Goal: Information Seeking & Learning: Find specific page/section

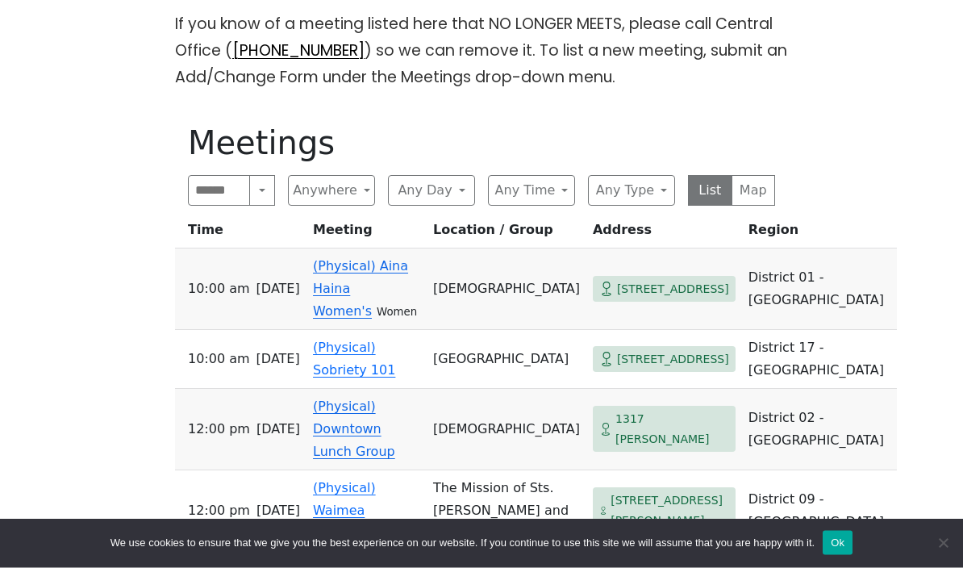
scroll to position [658, 0]
click at [363, 185] on button "Anywhere" at bounding box center [331, 190] width 87 height 31
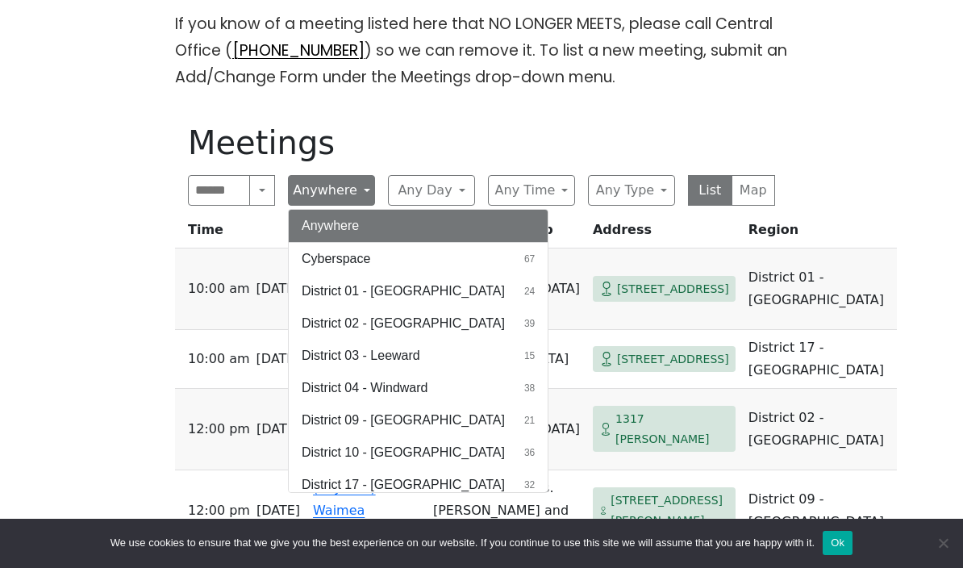
click at [363, 185] on button "Anywhere" at bounding box center [331, 190] width 87 height 31
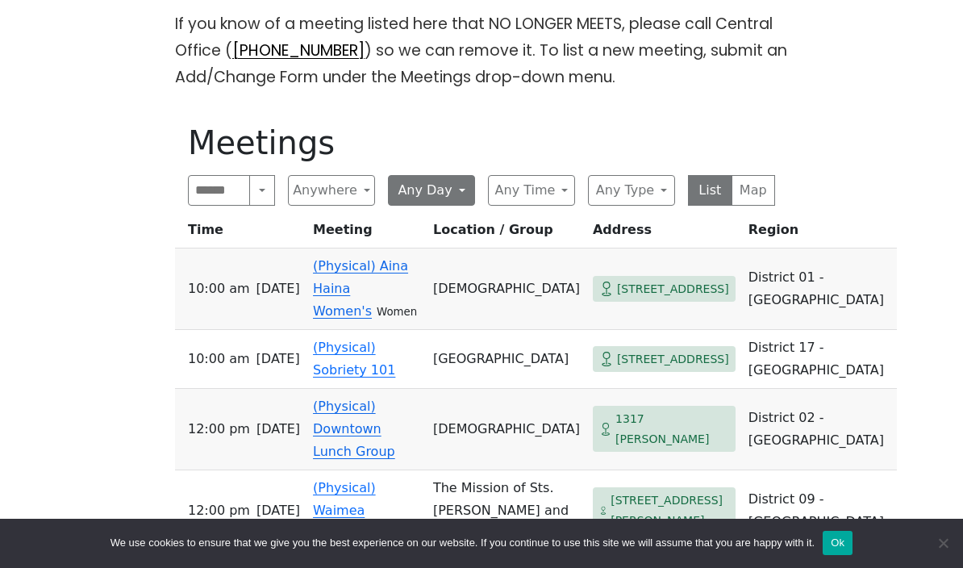
click at [456, 189] on button "Any Day" at bounding box center [431, 190] width 87 height 31
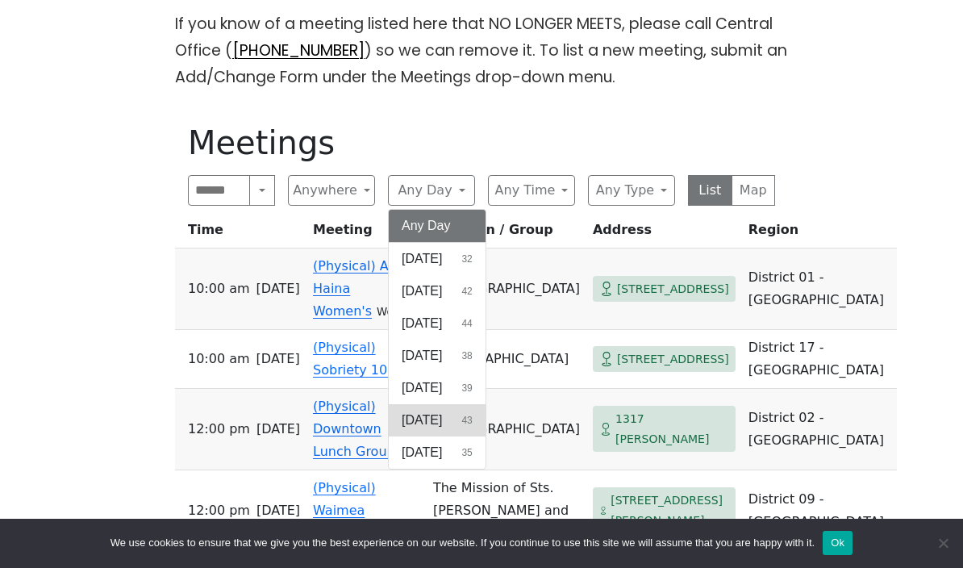
click at [417, 414] on span "[DATE]" at bounding box center [421, 419] width 40 height 19
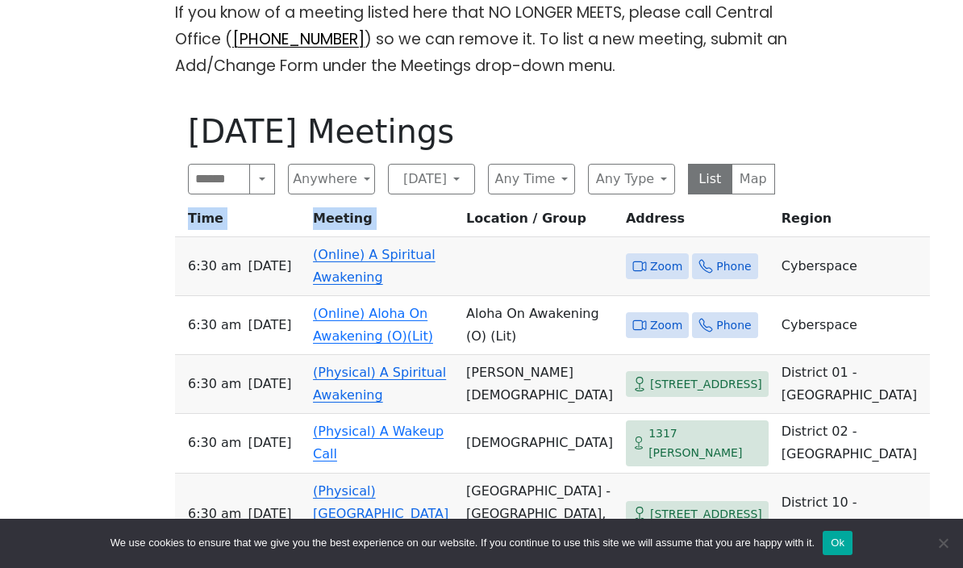
scroll to position [670, 0]
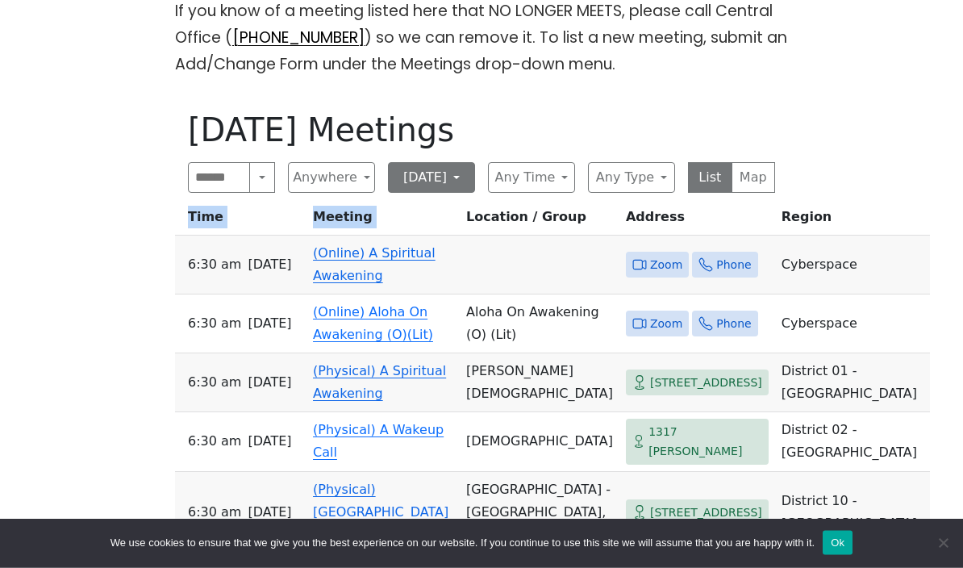
click at [449, 181] on button "[DATE]" at bounding box center [431, 178] width 87 height 31
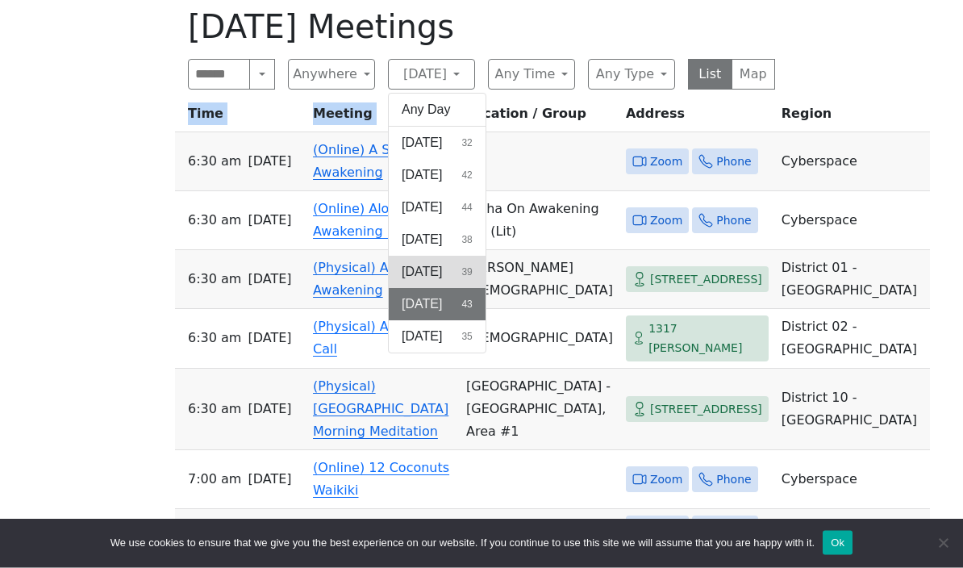
scroll to position [782, 0]
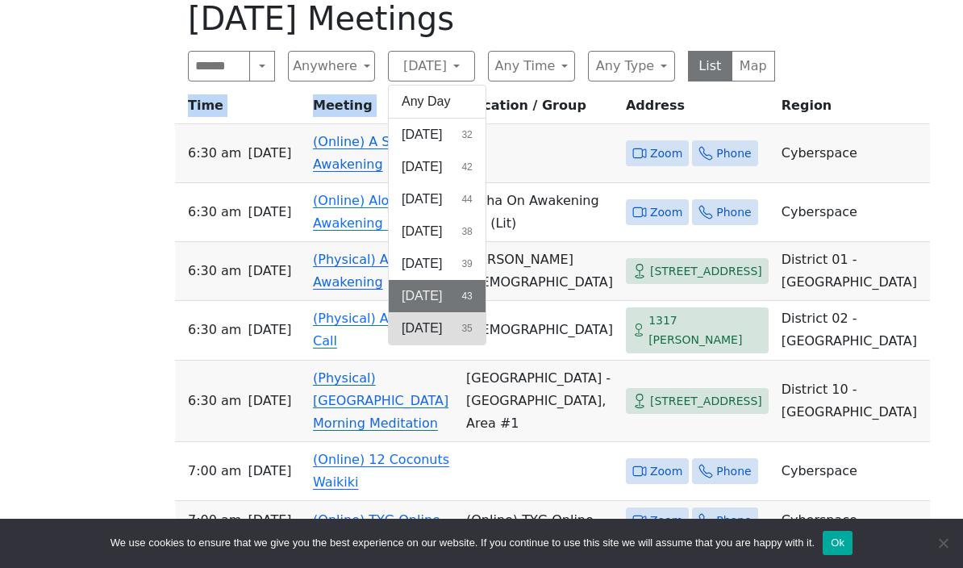
click at [424, 319] on span "[DATE]" at bounding box center [421, 327] width 40 height 19
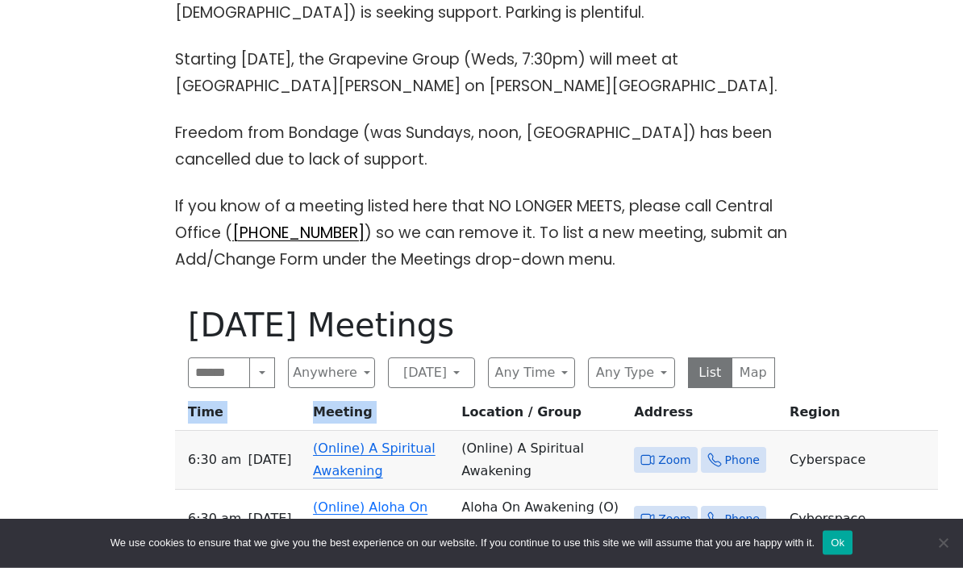
scroll to position [484, 0]
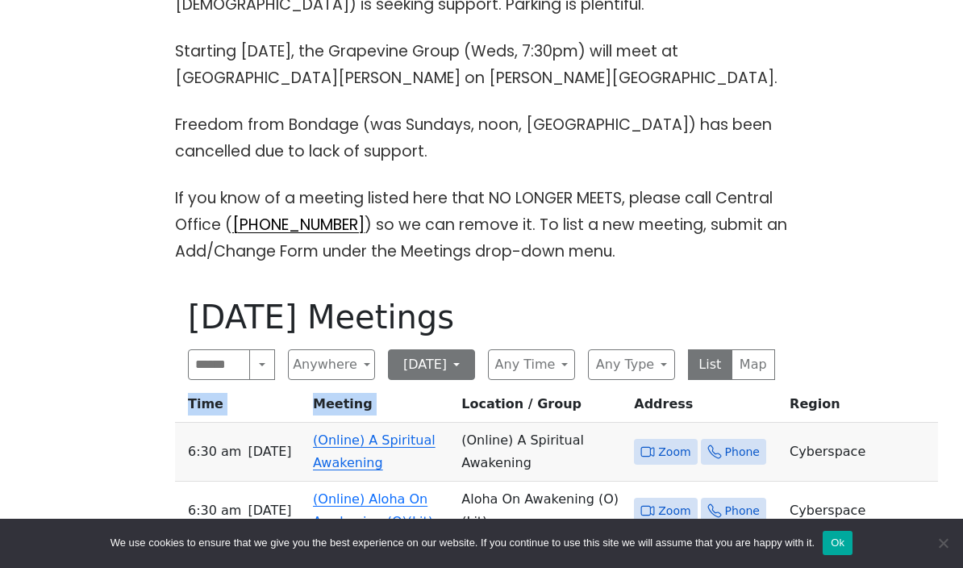
click at [458, 360] on button "[DATE]" at bounding box center [431, 364] width 87 height 31
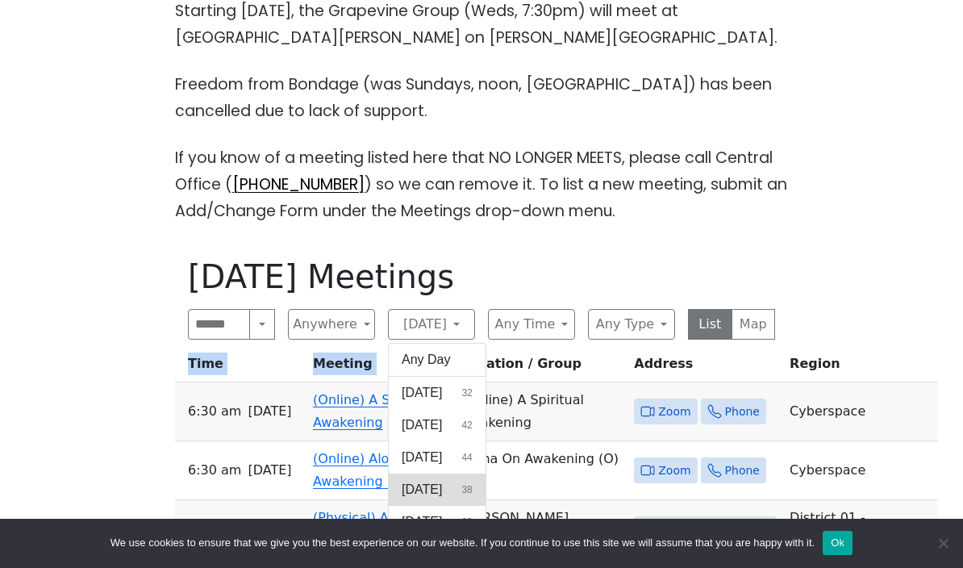
scroll to position [525, 0]
click at [426, 549] on span "[DATE]" at bounding box center [421, 552] width 40 height 19
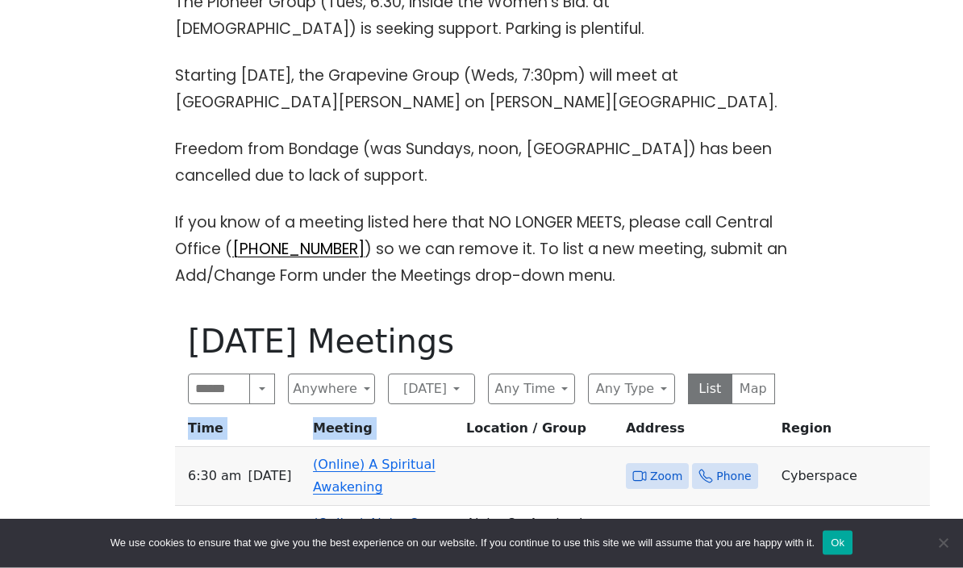
scroll to position [498, 0]
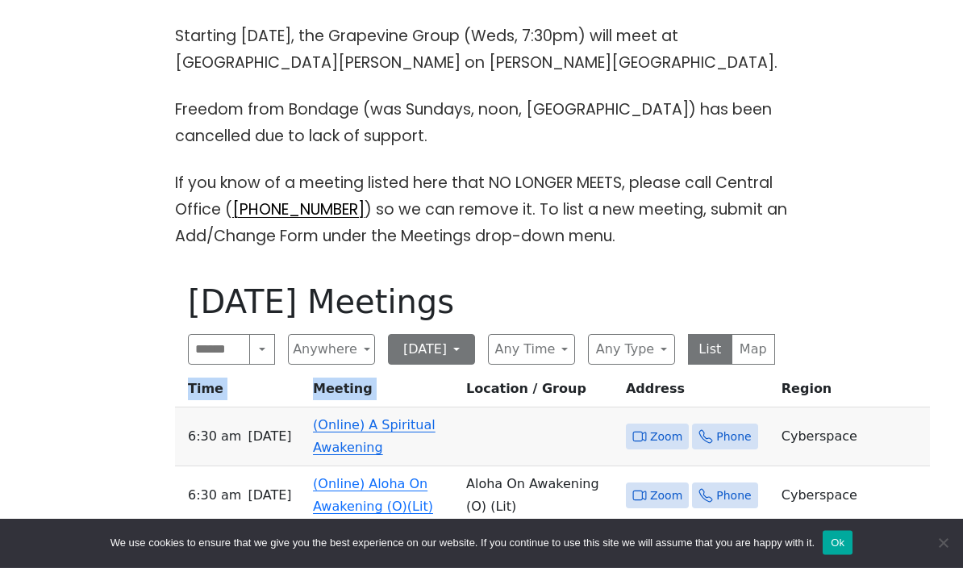
click at [455, 350] on button "[DATE]" at bounding box center [431, 350] width 87 height 31
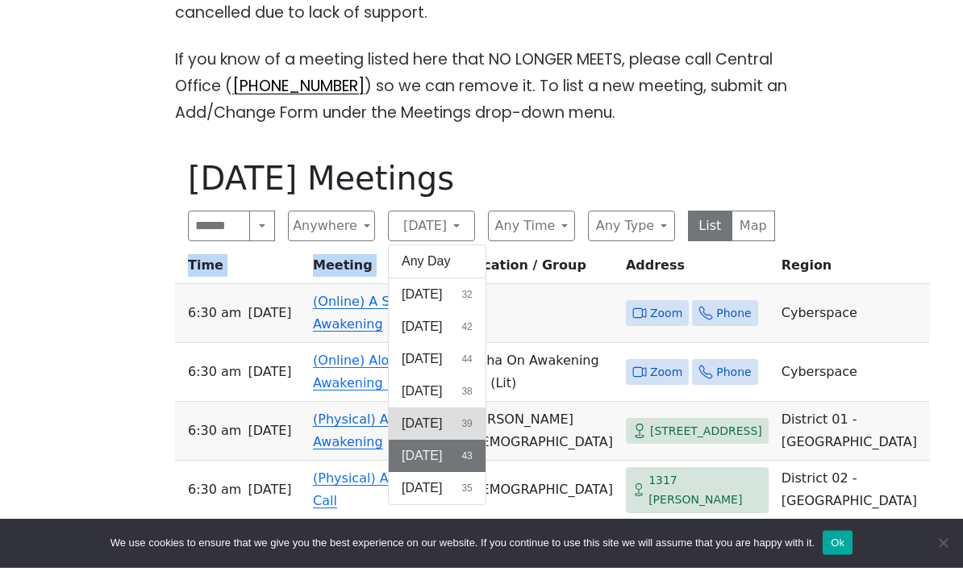
scroll to position [663, 0]
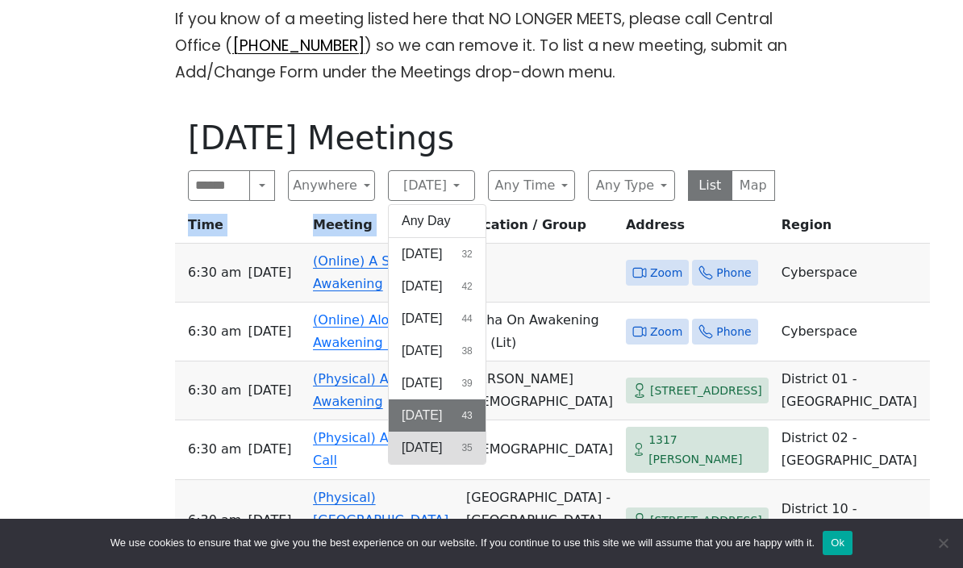
click at [436, 449] on span "[DATE]" at bounding box center [421, 447] width 40 height 19
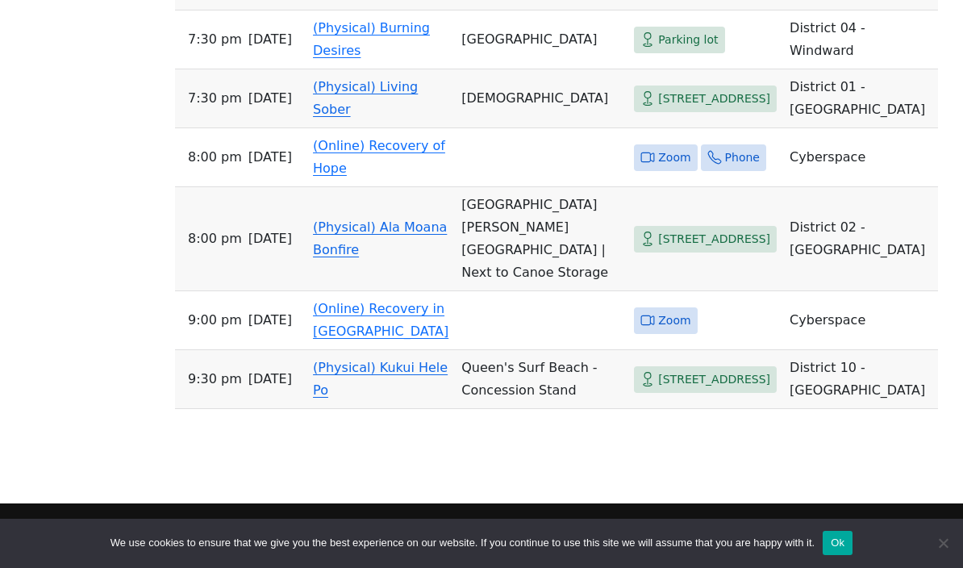
scroll to position [2696, 0]
